Goal: Task Accomplishment & Management: Manage account settings

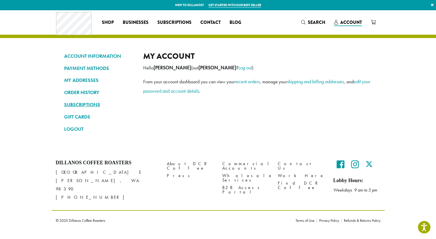
click at [83, 105] on link "SUBSCRIPTIONS" at bounding box center [99, 104] width 71 height 9
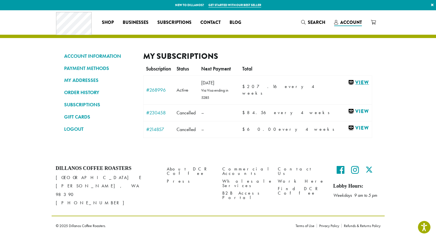
click at [353, 83] on link "View" at bounding box center [358, 82] width 21 height 7
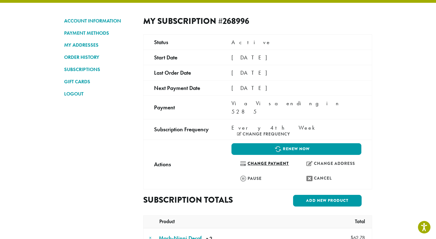
scroll to position [43, 0]
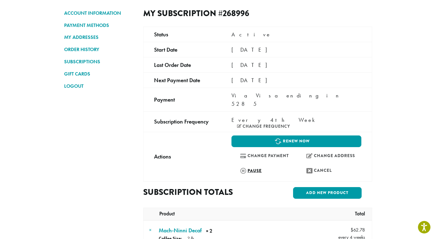
click at [245, 165] on link "Pause" at bounding box center [264, 171] width 64 height 12
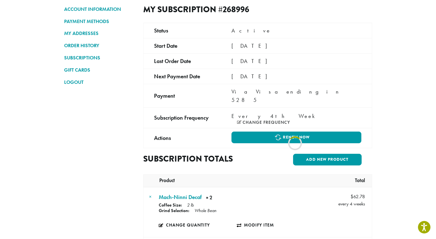
scroll to position [50, 0]
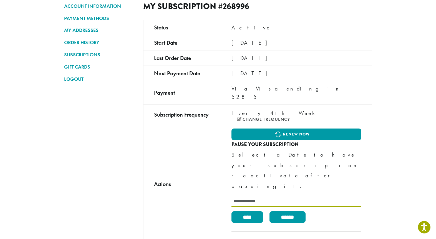
click at [256, 196] on input "text" at bounding box center [297, 201] width 130 height 11
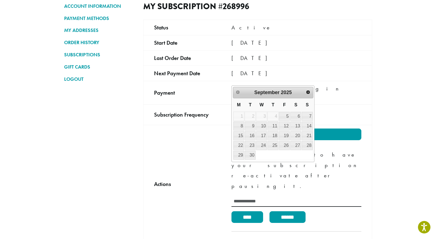
click at [201, 129] on td "Actions" at bounding box center [182, 184] width 78 height 118
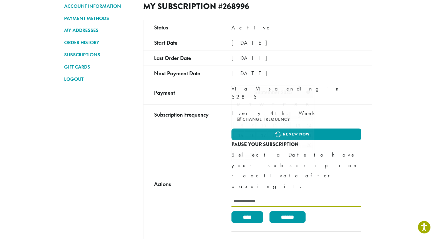
click at [255, 196] on input "text" at bounding box center [297, 201] width 130 height 11
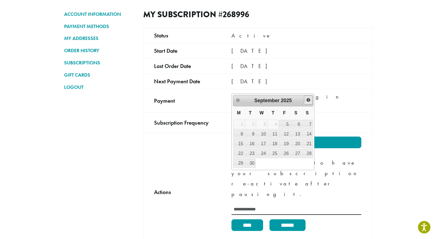
click at [309, 99] on span "Next" at bounding box center [308, 100] width 4 height 4
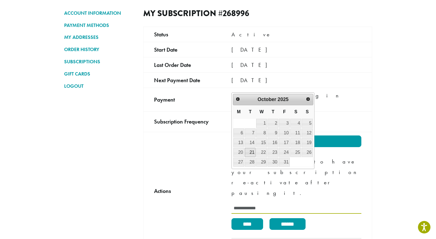
scroll to position [42, 0]
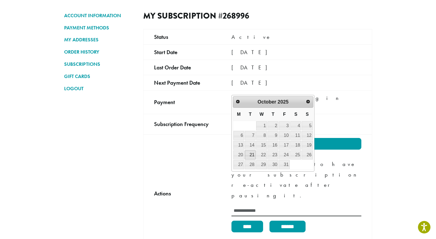
click at [251, 151] on link "21" at bounding box center [250, 155] width 11 height 9
type input "**********"
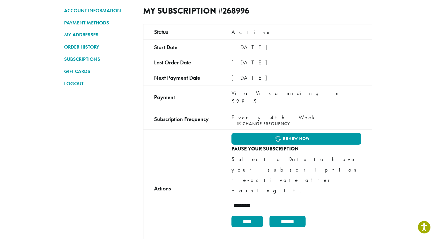
scroll to position [47, 0]
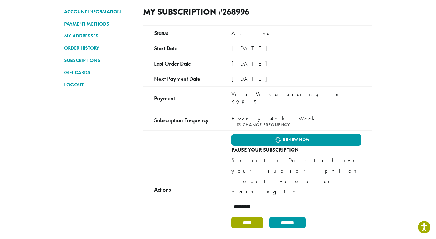
click at [251, 217] on input "****" at bounding box center [248, 223] width 32 height 12
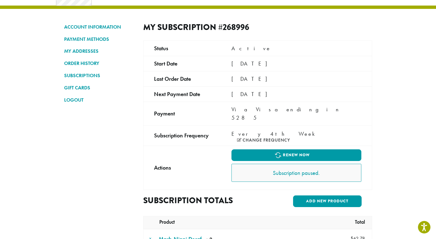
scroll to position [0, 0]
